Goal: Participate in discussion: Engage in conversation with other users on a specific topic

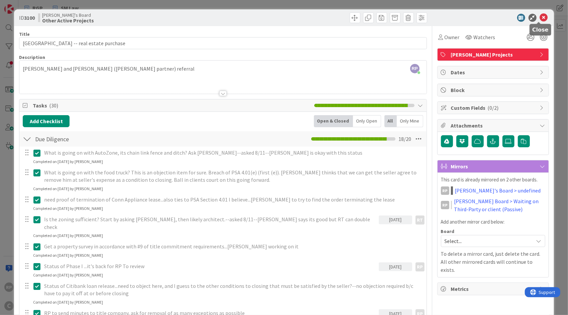
click at [540, 16] on icon at bounding box center [544, 18] width 8 height 8
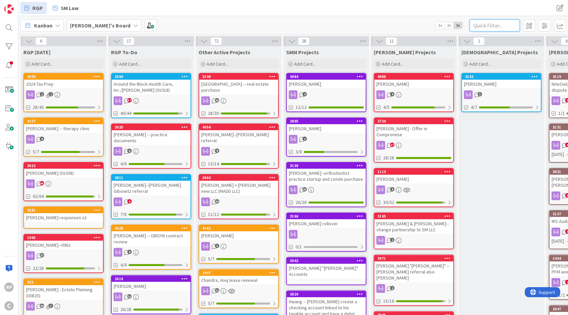
click at [484, 24] on input "text" at bounding box center [495, 25] width 50 height 12
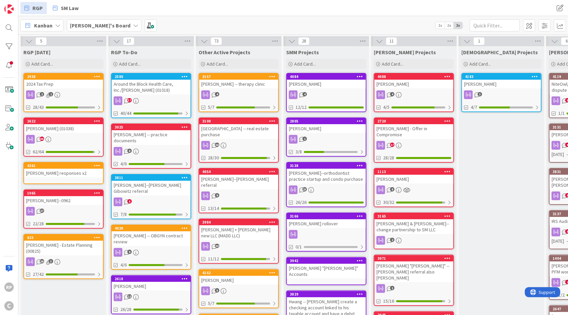
click at [233, 87] on div "[PERSON_NAME] -- therapy clinic" at bounding box center [238, 84] width 79 height 9
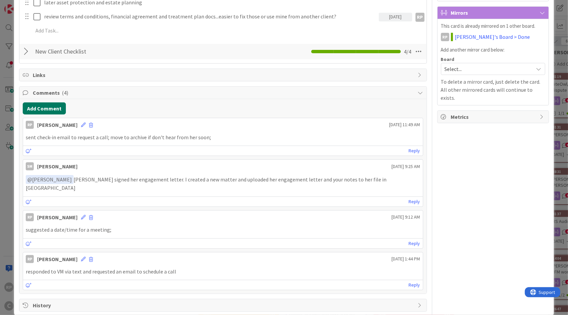
click at [53, 110] on button "Add Comment" at bounding box center [44, 108] width 43 height 12
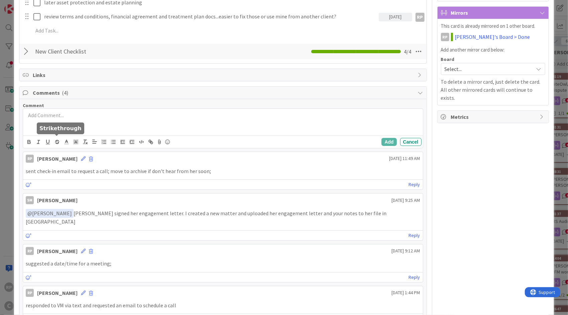
drag, startPoint x: 50, startPoint y: 132, endPoint x: 49, endPoint y: 128, distance: 3.7
click at [50, 131] on body "RP C RGP SM Law RGP SM Law Kanban [PERSON_NAME]'s Board 1x 2x 3x 5 RGP [DATE] A…" at bounding box center [284, 157] width 568 height 315
click at [49, 123] on div at bounding box center [223, 122] width 400 height 27
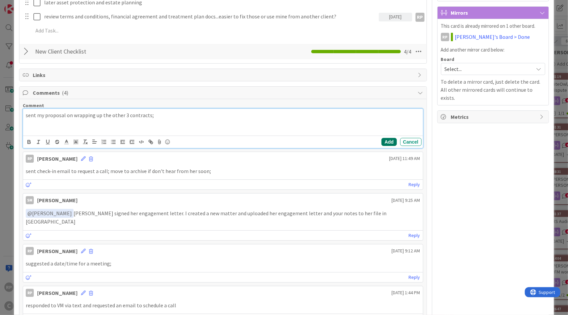
click at [383, 140] on button "Add" at bounding box center [388, 142] width 15 height 8
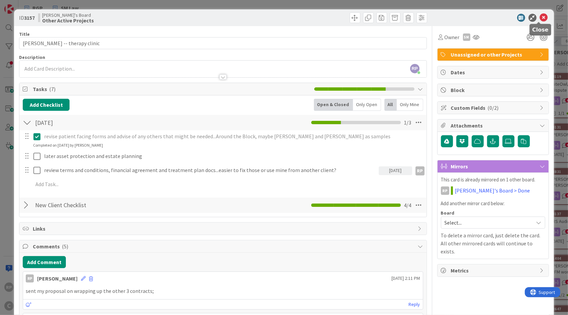
click at [542, 21] on icon at bounding box center [544, 18] width 8 height 8
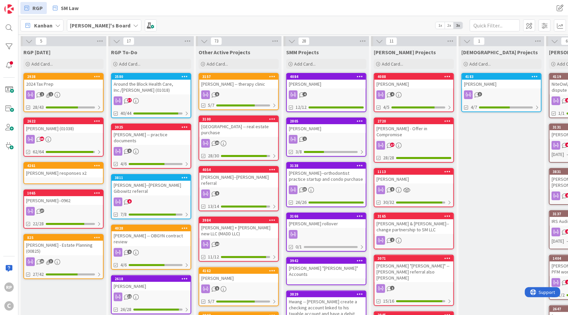
click at [145, 132] on div "[PERSON_NAME] -- practice documents" at bounding box center [151, 137] width 79 height 15
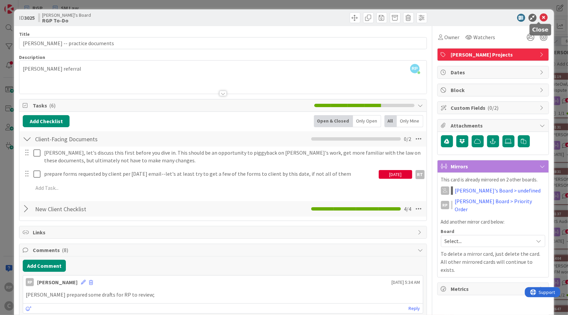
click at [540, 17] on icon at bounding box center [544, 18] width 8 height 8
